Goal: Go to known website: Access a specific website the user already knows

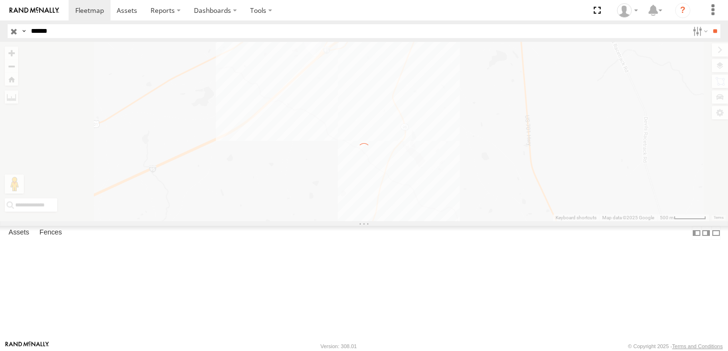
click at [0, 0] on label "×" at bounding box center [0, 0] width 0 height 0
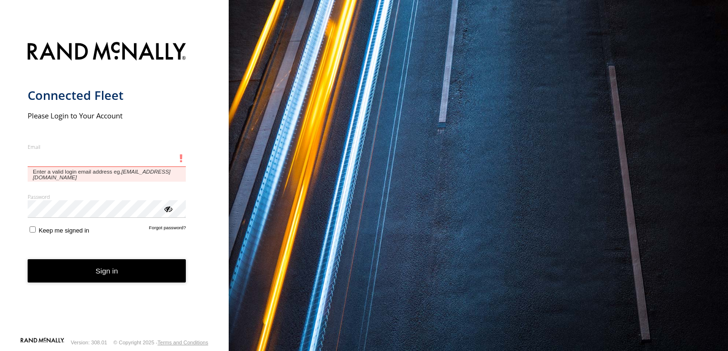
type input "**********"
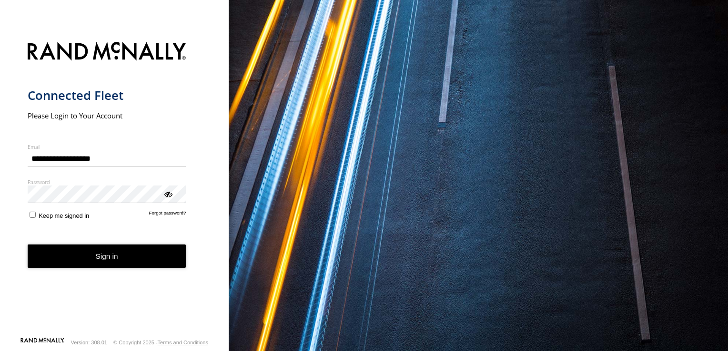
click at [114, 258] on button "Sign in" at bounding box center [107, 256] width 159 height 23
